Goal: Task Accomplishment & Management: Complete application form

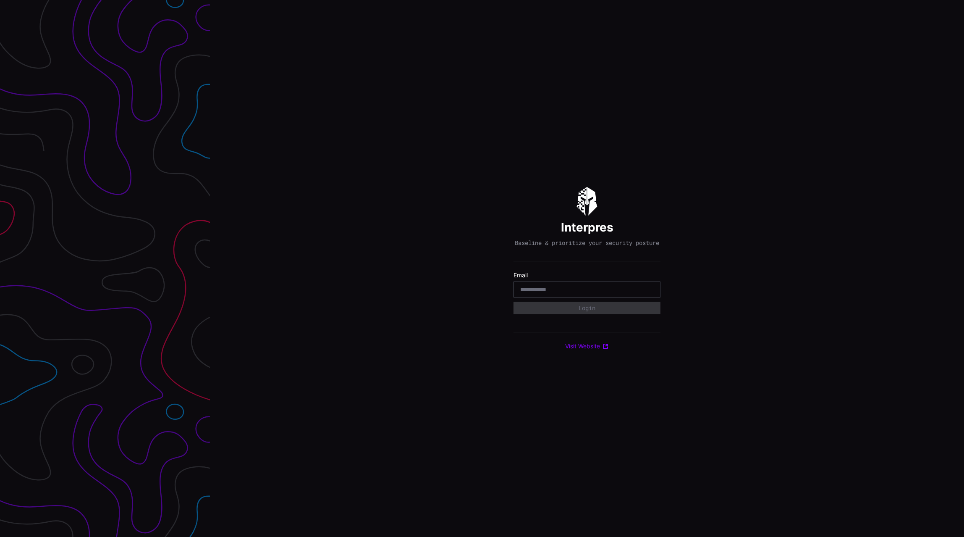
type input "**********"
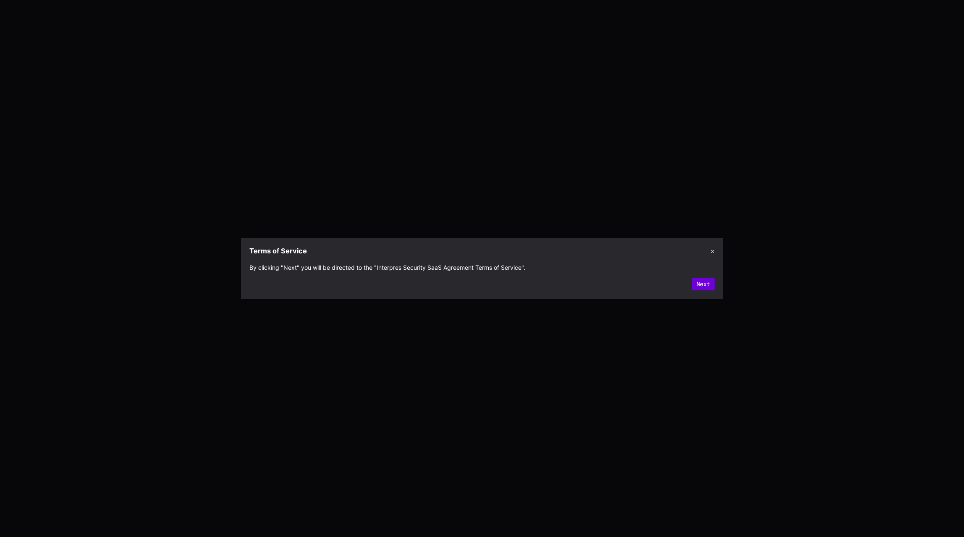
click at [705, 287] on button "Next" at bounding box center [703, 284] width 23 height 13
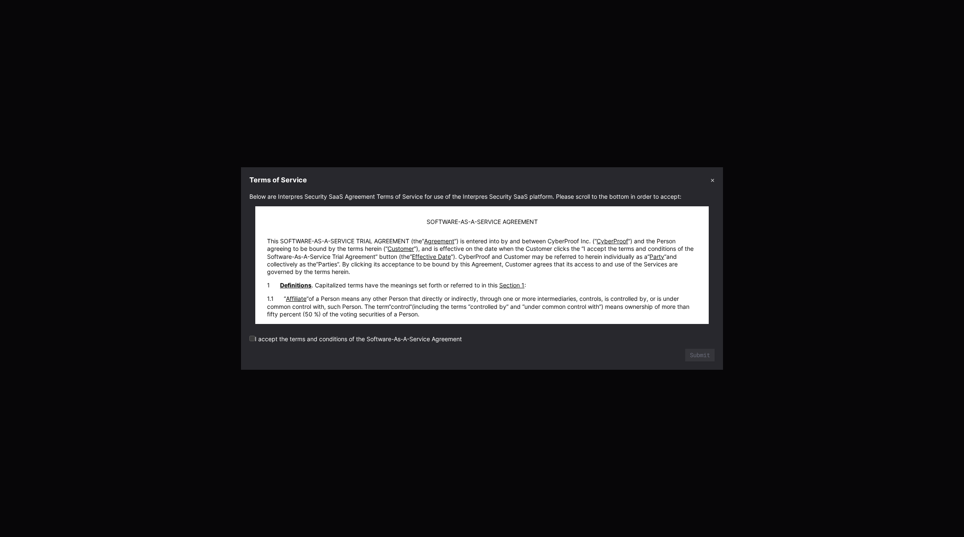
click at [352, 341] on label "I accept the terms and conditions of the Software-As-A-Service Agreement" at bounding box center [356, 338] width 213 height 7
drag, startPoint x: 258, startPoint y: 340, endPoint x: 503, endPoint y: 284, distance: 251.1
click at [262, 339] on label "I accept the terms and conditions of the Software-As-A-Service Agreement" at bounding box center [356, 338] width 213 height 7
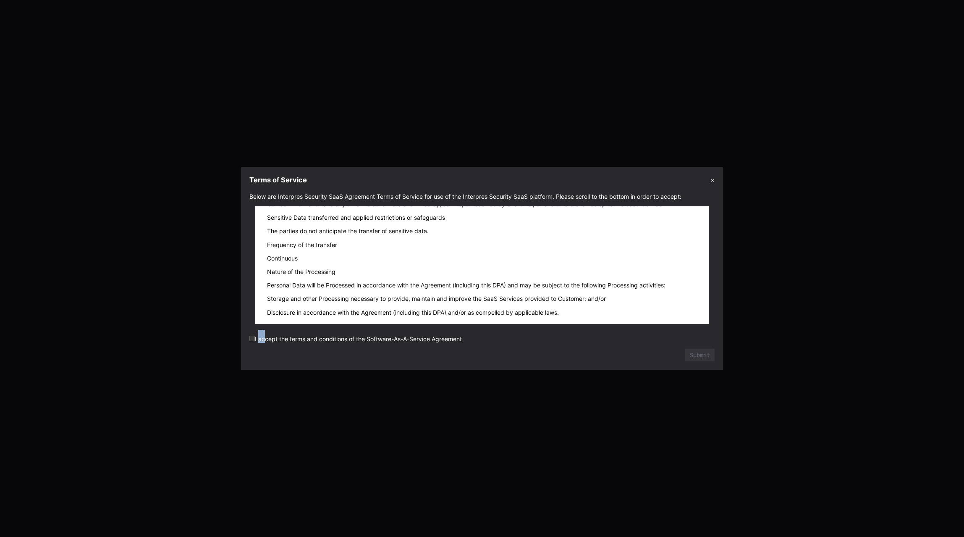
scroll to position [10100, 0]
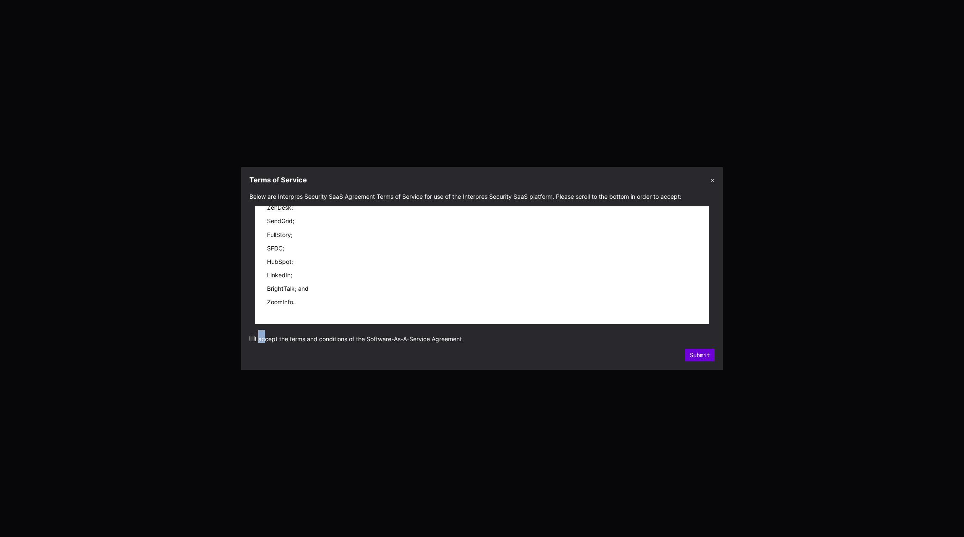
click at [694, 349] on div "Submit" at bounding box center [482, 355] width 465 height 13
click at [616, 339] on form "Below are Interpres Security SaaS Agreement Terms of Service for use of the Int…" at bounding box center [482, 277] width 465 height 169
click at [707, 354] on button "Submit" at bounding box center [700, 355] width 29 height 13
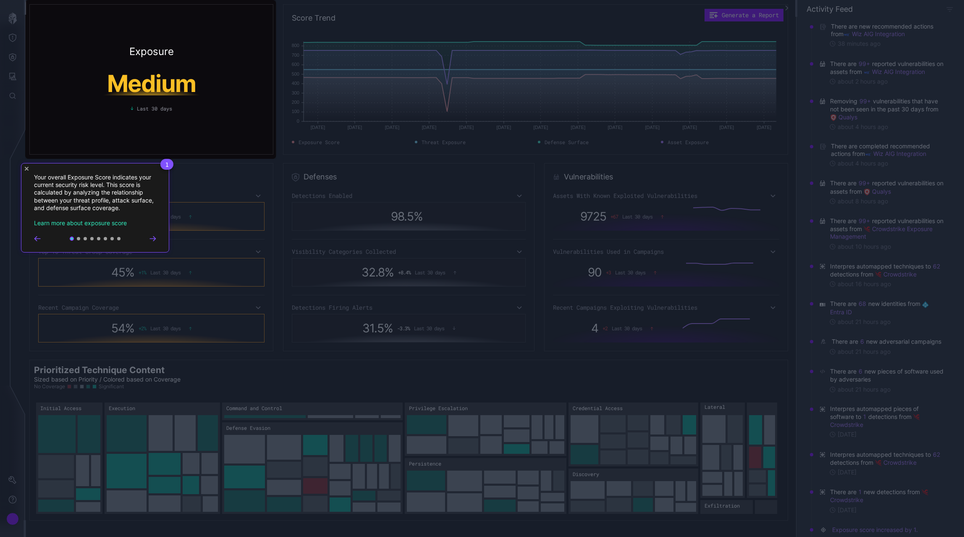
click at [24, 171] on div "1 Your overall Exposure Score indicates your current security risk level. This …" at bounding box center [95, 207] width 148 height 89
click at [26, 169] on icon "Close Tour" at bounding box center [27, 169] width 4 height 4
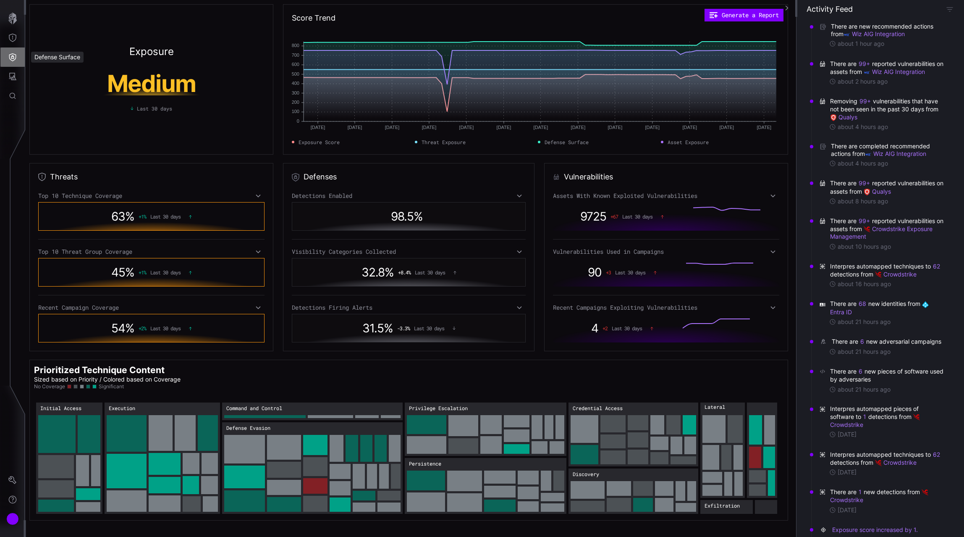
click at [17, 57] on button "Defense Surface" at bounding box center [12, 56] width 24 height 19
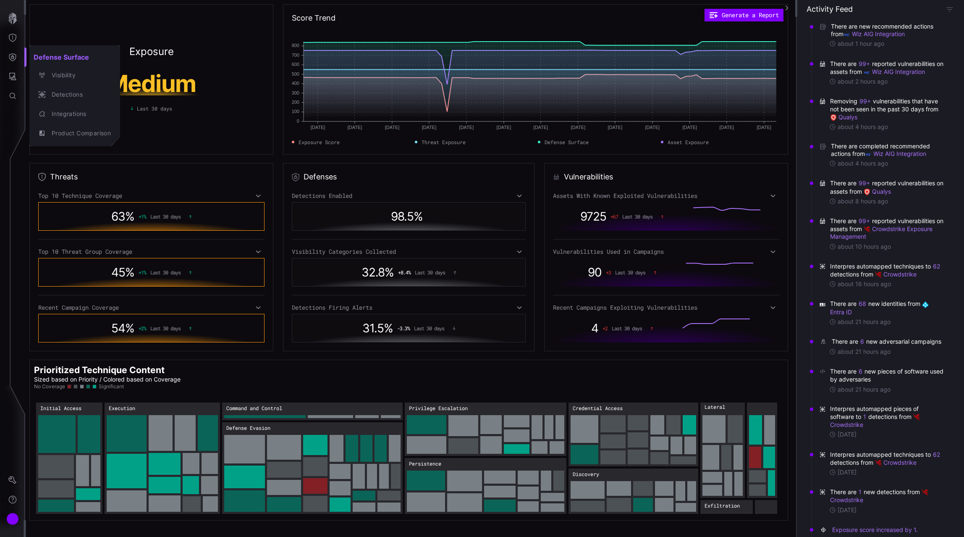
click at [12, 37] on div at bounding box center [482, 268] width 964 height 537
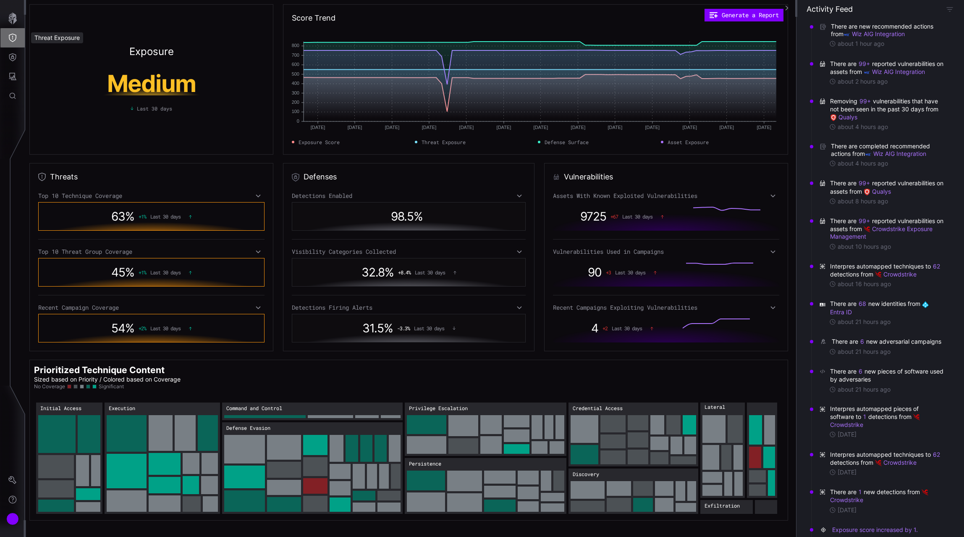
click at [12, 44] on button "Threat Exposure" at bounding box center [12, 37] width 24 height 19
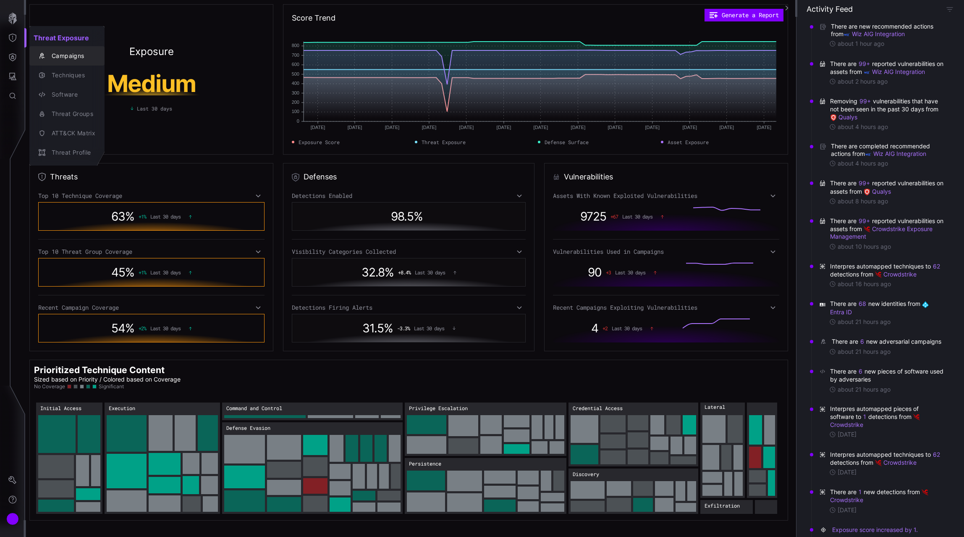
click at [69, 55] on div "Campaigns" at bounding box center [71, 56] width 48 height 11
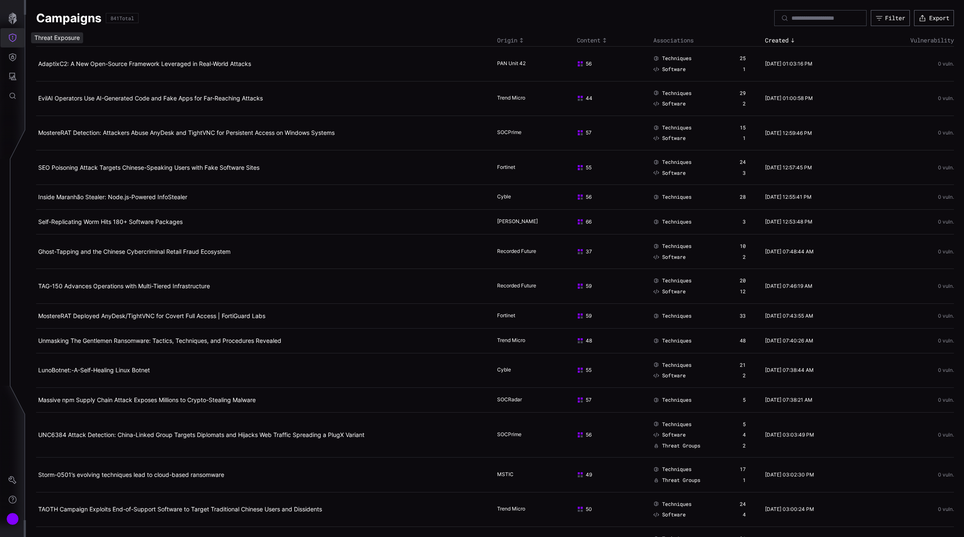
click at [10, 41] on icon "Threat Exposure" at bounding box center [12, 38] width 8 height 8
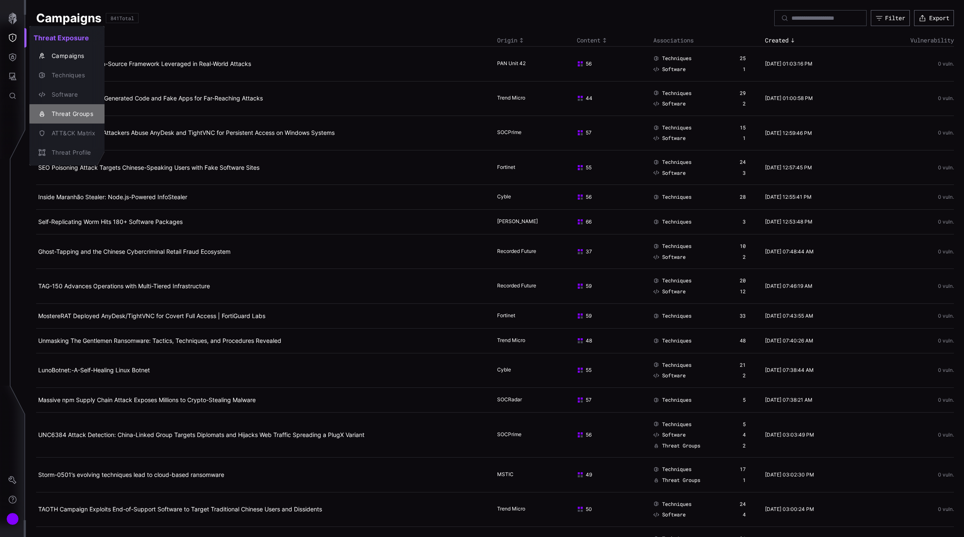
click at [75, 113] on div "Threat Groups" at bounding box center [71, 114] width 48 height 11
